Goal: Browse casually

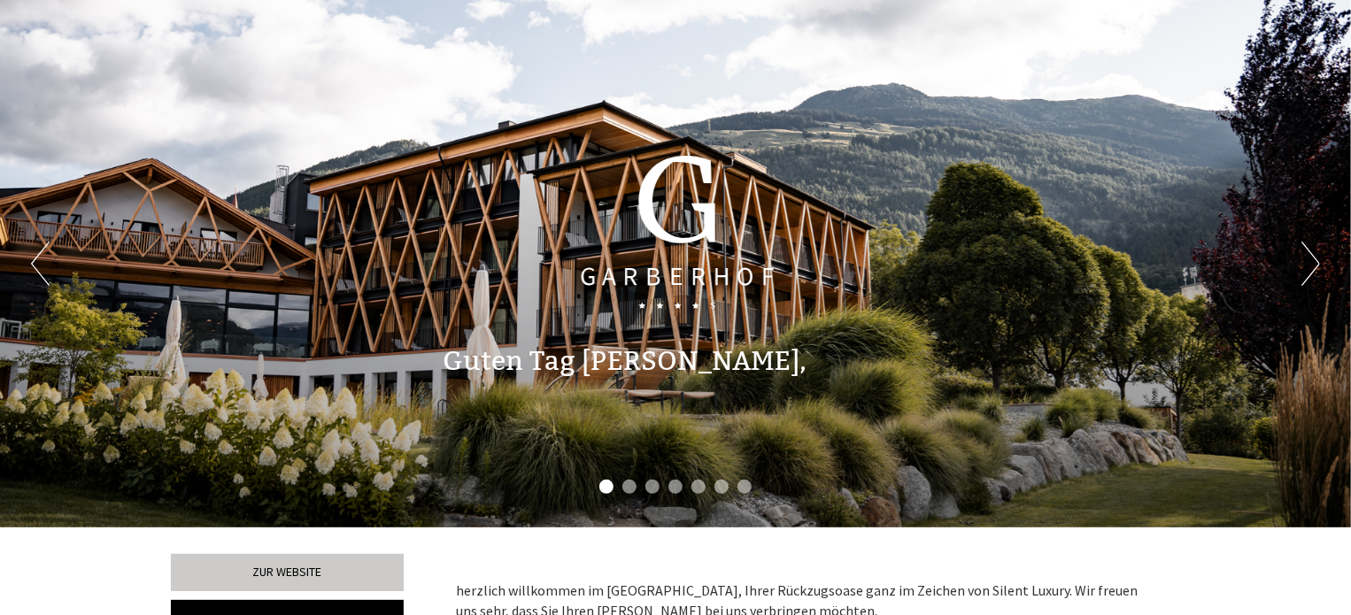
click at [1312, 261] on button "Next" at bounding box center [1311, 264] width 19 height 44
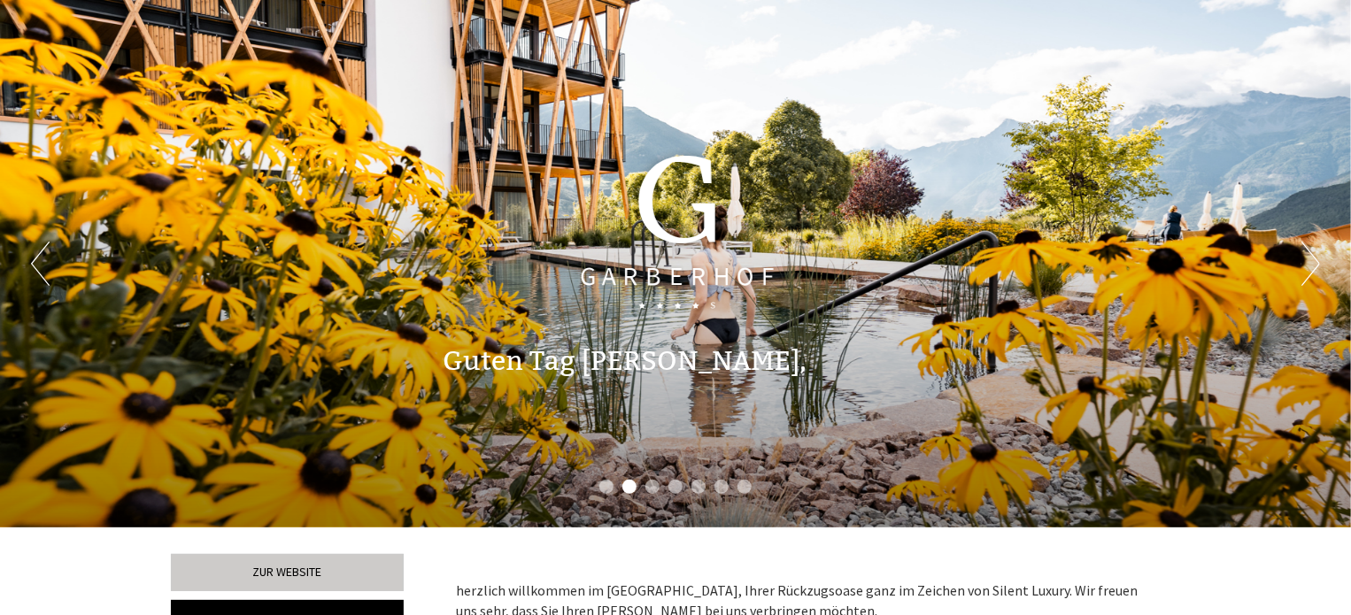
click at [1312, 261] on button "Next" at bounding box center [1311, 264] width 19 height 44
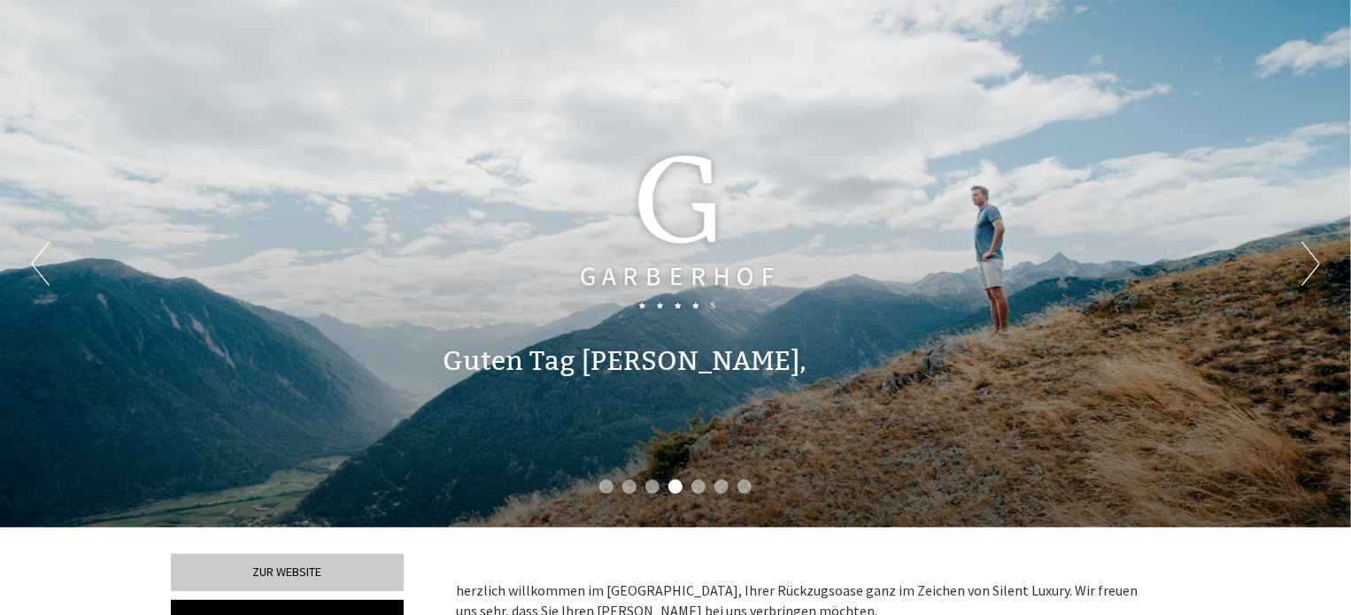
click at [1312, 261] on button "Next" at bounding box center [1311, 264] width 19 height 44
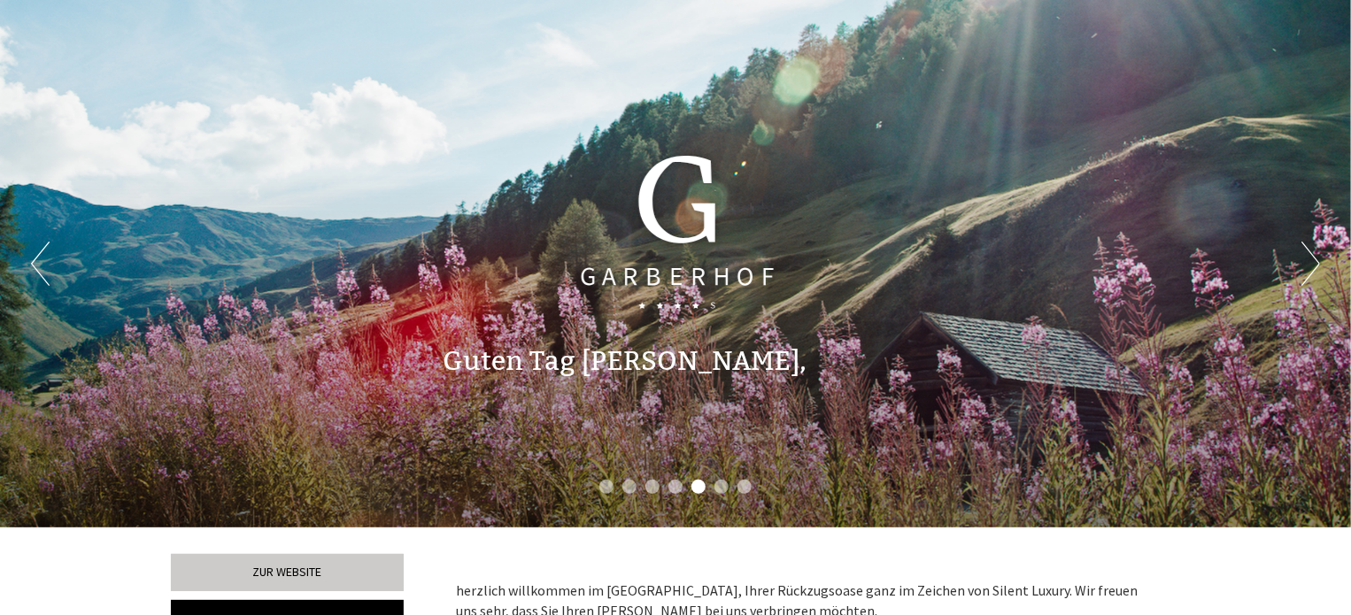
click at [1312, 261] on button "Next" at bounding box center [1311, 264] width 19 height 44
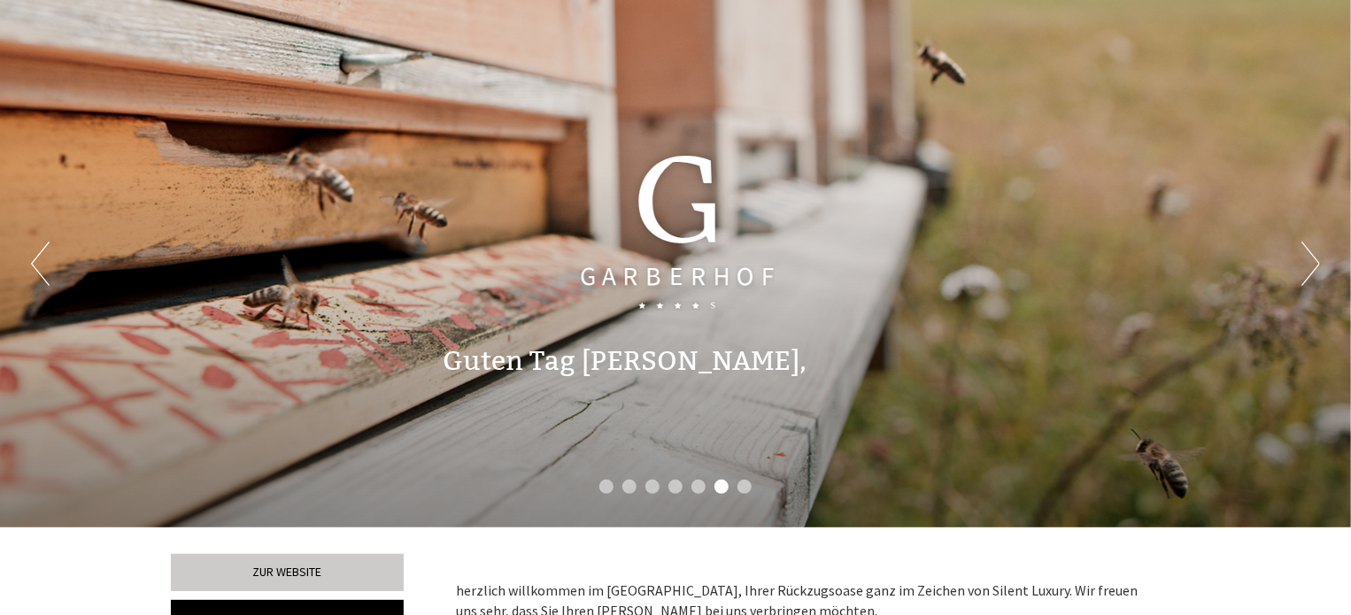
click at [1312, 261] on button "Next" at bounding box center [1311, 264] width 19 height 44
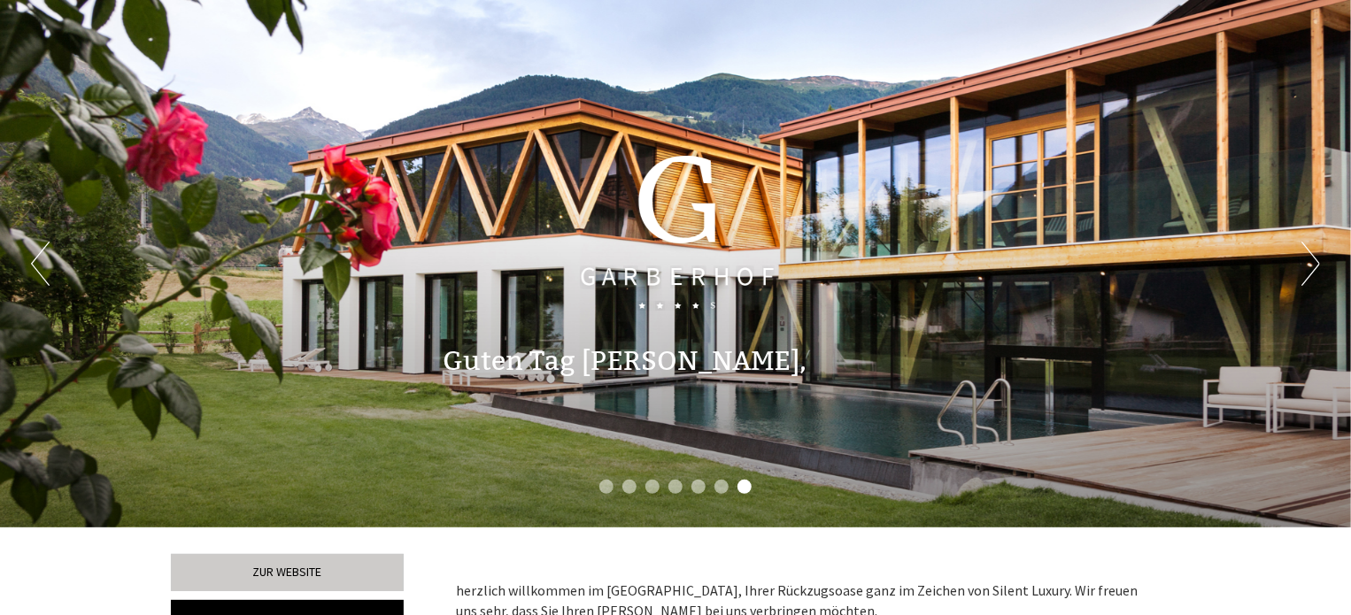
click at [1312, 261] on button "Next" at bounding box center [1311, 264] width 19 height 44
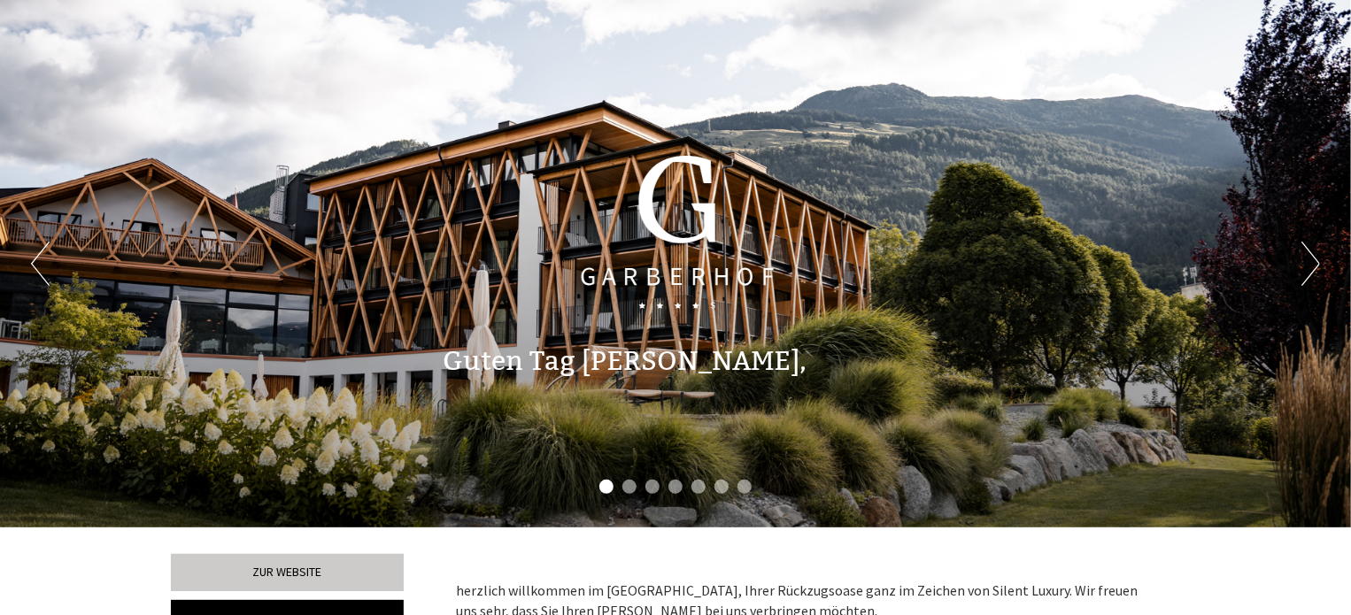
click at [1312, 261] on button "Next" at bounding box center [1311, 264] width 19 height 44
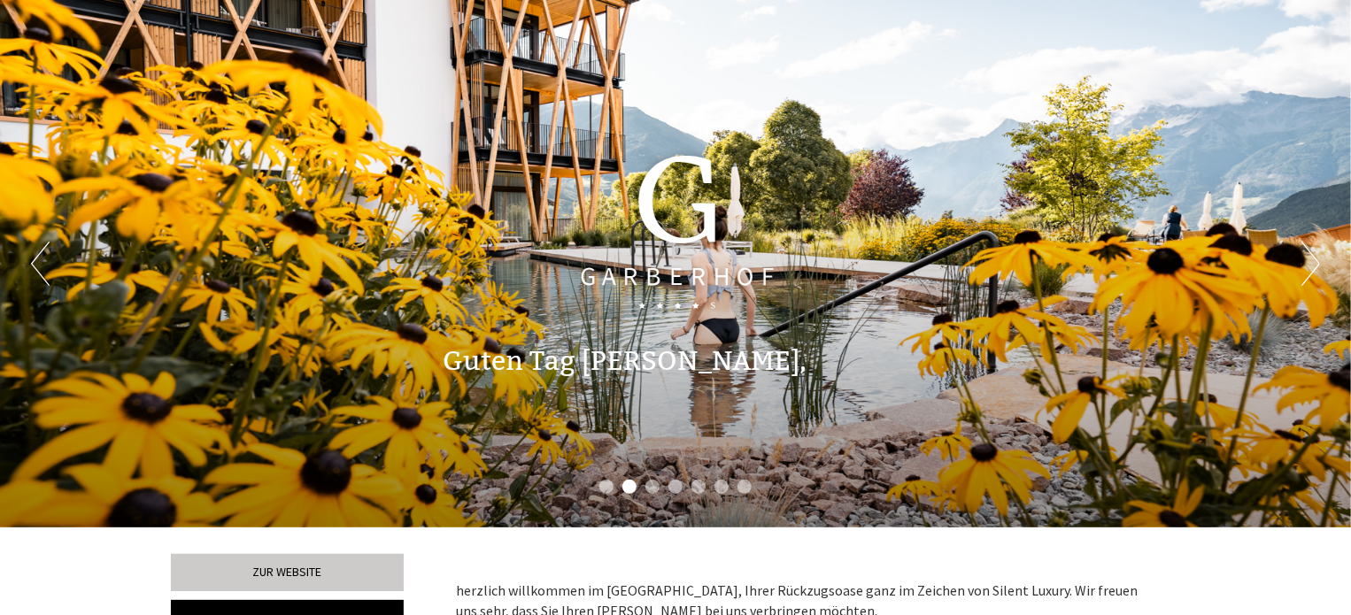
click at [1312, 261] on button "Next" at bounding box center [1311, 264] width 19 height 44
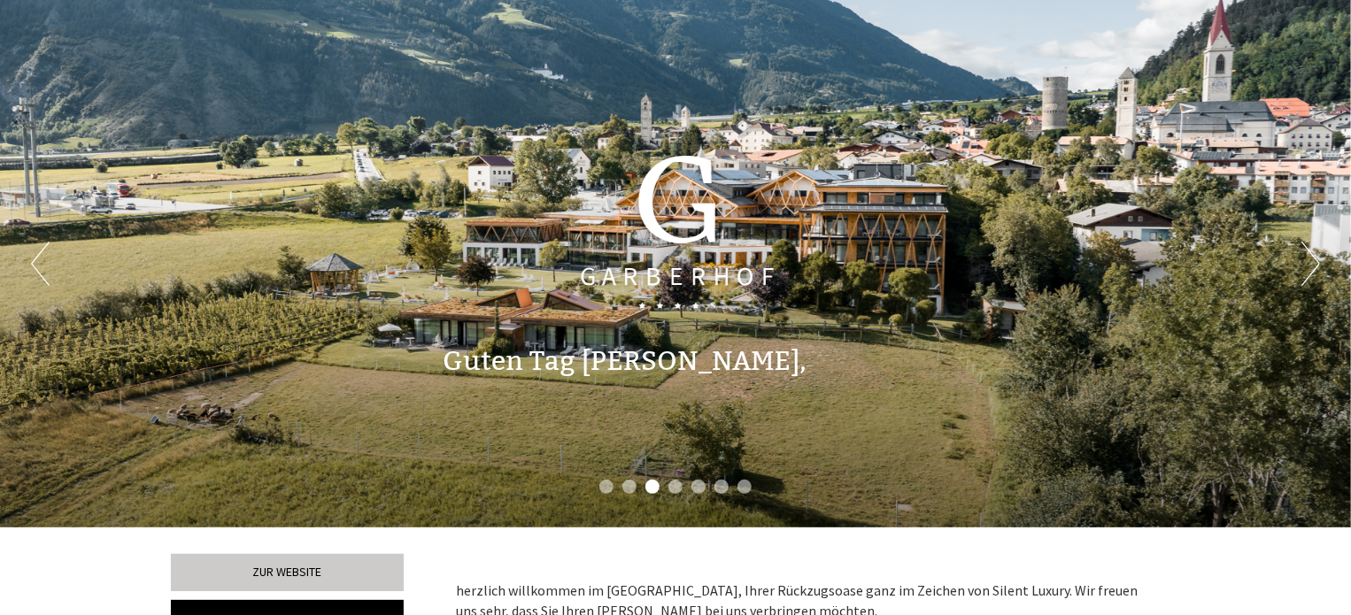
click at [1312, 261] on button "Next" at bounding box center [1311, 264] width 19 height 44
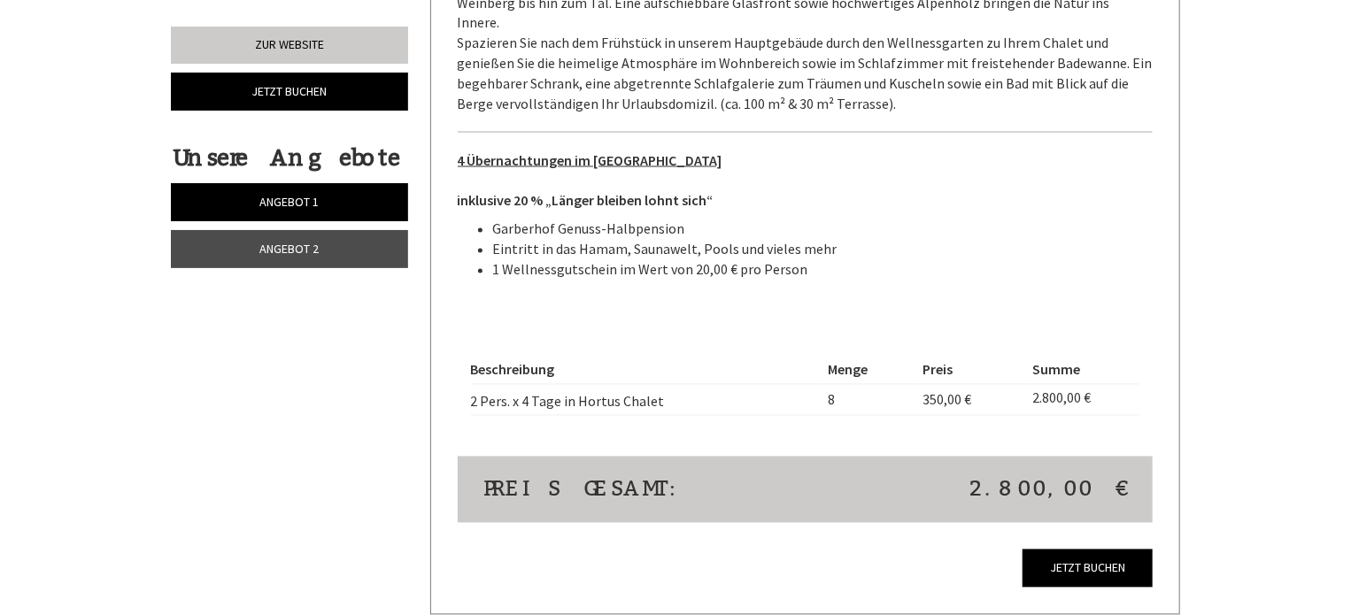
scroll to position [1505, 0]
